Goal: Information Seeking & Learning: Check status

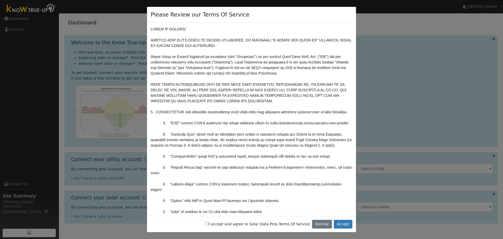
click at [209, 224] on input "I accept and agree to Solar Data Pros Terms Of Service" at bounding box center [206, 223] width 3 height 3
checkbox input "true"
click at [344, 224] on button "Accept" at bounding box center [343, 223] width 19 height 9
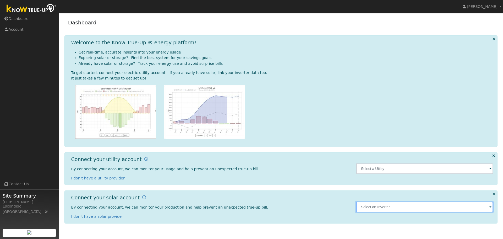
click at [376, 208] on input "text" at bounding box center [424, 206] width 137 height 10
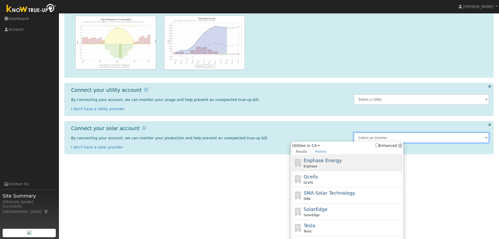
scroll to position [77, 0]
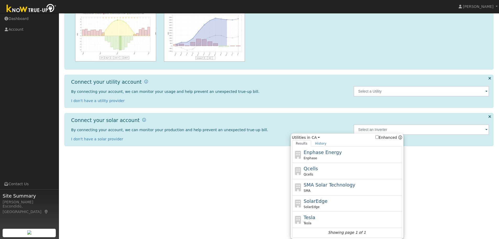
click at [324, 155] on div "Enphase Energy Enphase" at bounding box center [351, 154] width 97 height 12
type input "Enphase"
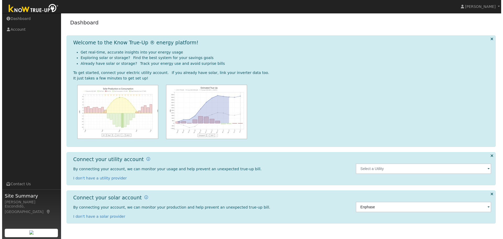
scroll to position [0, 0]
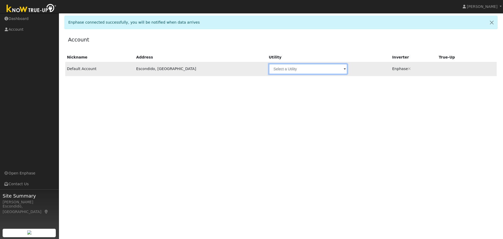
click at [293, 69] on input "text" at bounding box center [308, 69] width 79 height 10
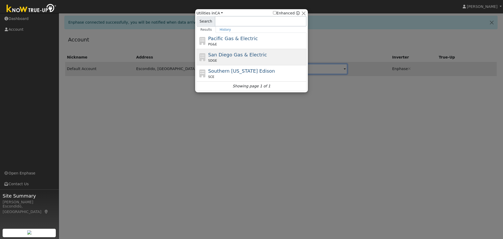
click at [259, 57] on div "San Diego Gas & Electric SDGE" at bounding box center [256, 57] width 97 height 12
type input "SDGE"
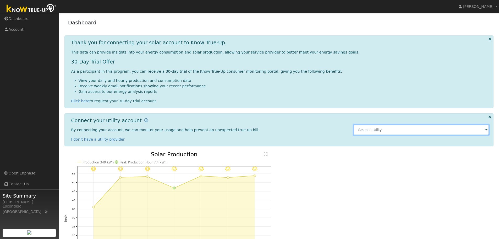
click at [390, 131] on input "text" at bounding box center [421, 129] width 136 height 10
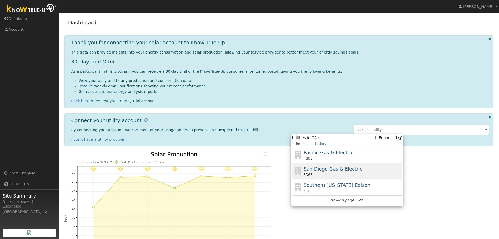
click at [336, 171] on span "San Diego Gas & Electric" at bounding box center [332, 168] width 59 height 5
type input "SDGE"
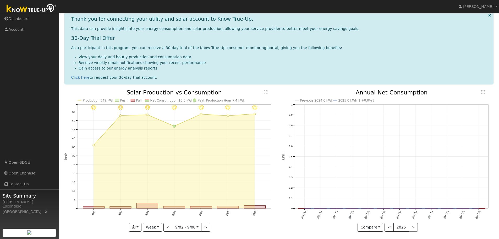
scroll to position [71, 0]
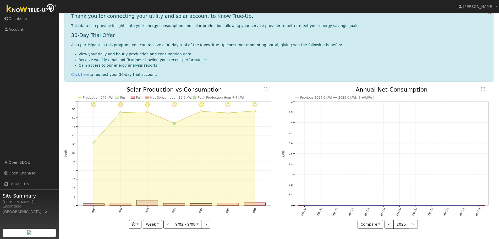
click at [462, 55] on li "View your daily and hourly production and consumption data" at bounding box center [284, 53] width 411 height 5
click at [159, 225] on button "Week" at bounding box center [152, 224] width 19 height 9
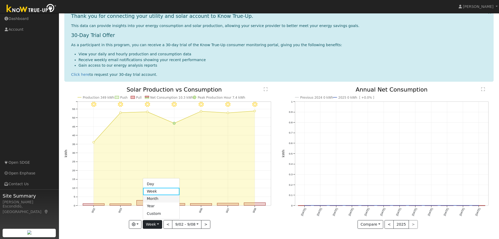
click at [155, 198] on link "Month" at bounding box center [161, 198] width 36 height 7
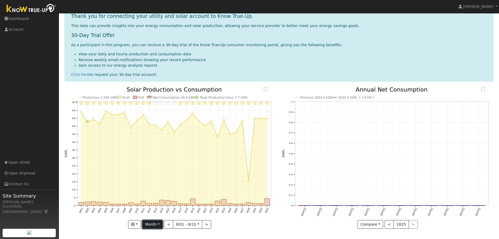
click at [161, 224] on button "Month" at bounding box center [152, 224] width 21 height 9
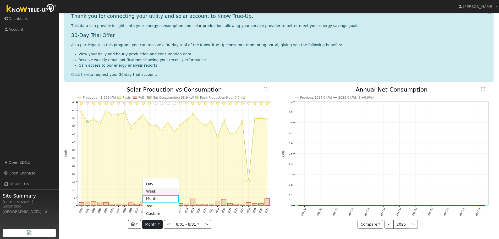
click at [156, 192] on link "Week" at bounding box center [160, 190] width 36 height 7
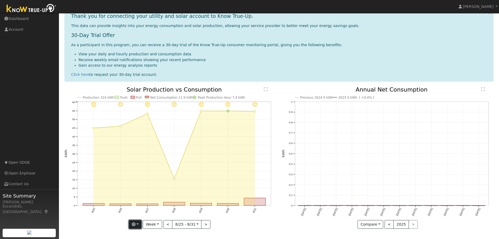
click at [140, 224] on button "button" at bounding box center [135, 224] width 13 height 9
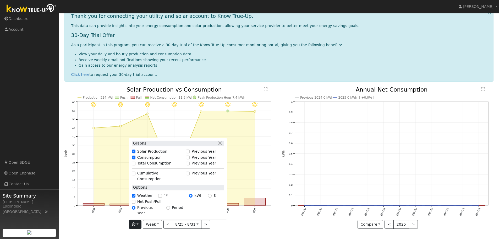
click at [113, 224] on icon "8/31 - MostlyClear 8/30 - MostlyClear 8/29 - MostlyClear 8/28 - MostlyClear 8/2…" at bounding box center [170, 158] width 212 height 142
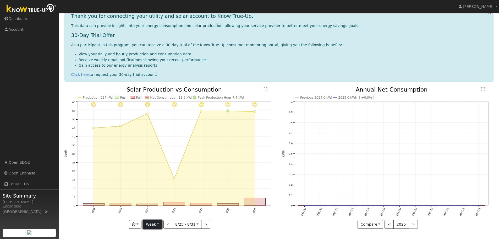
click at [161, 223] on button "Week" at bounding box center [152, 224] width 19 height 9
click at [159, 184] on link "Day" at bounding box center [161, 183] width 36 height 7
type input "2025-08-31"
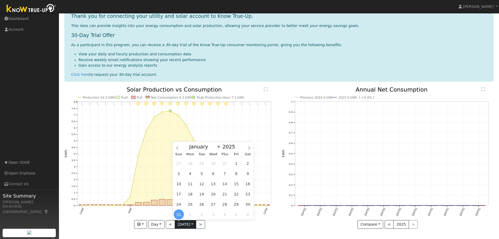
click at [193, 224] on input "2025-08-31" at bounding box center [185, 224] width 21 height 8
click at [112, 223] on icon "11PM - Clear 10PM - Clear 9PM - Clear 8PM - Clear 7PM - Clear 6PM - Clear 5PM -…" at bounding box center [170, 158] width 212 height 142
